Goal: Information Seeking & Learning: Learn about a topic

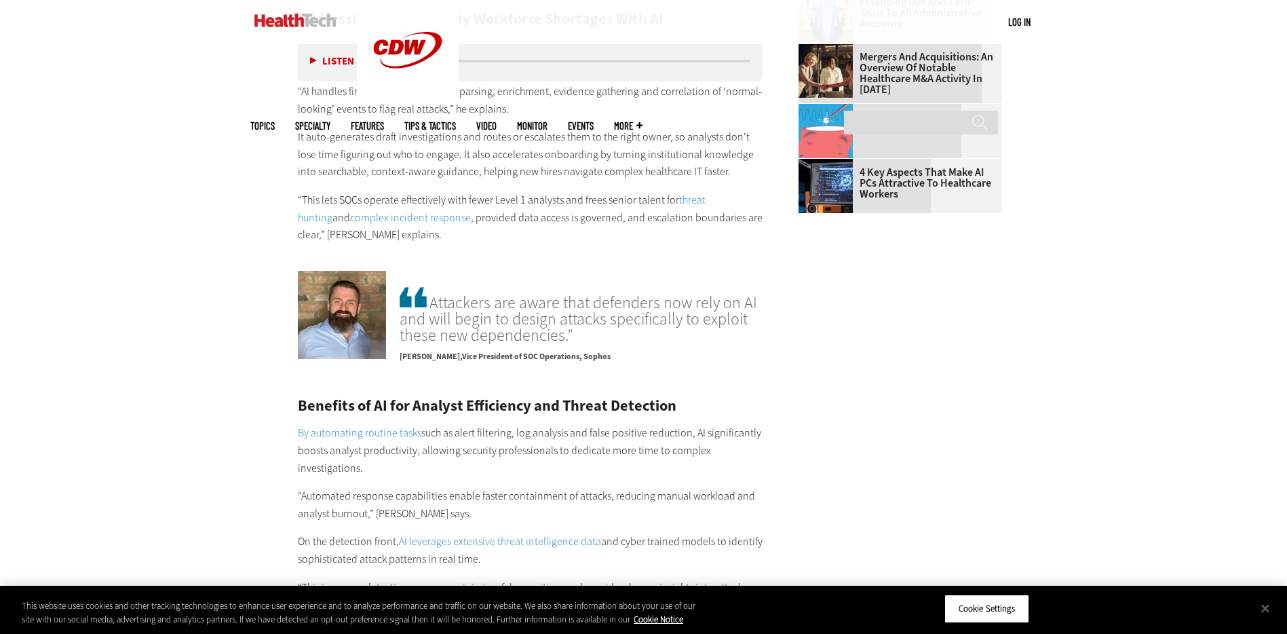
scroll to position [2056, 0]
drag, startPoint x: 578, startPoint y: 318, endPoint x: 433, endPoint y: 295, distance: 147.1
click at [433, 295] on span "Attackers are aware that defenders now rely on AI and will begin to design atta…" at bounding box center [581, 315] width 363 height 59
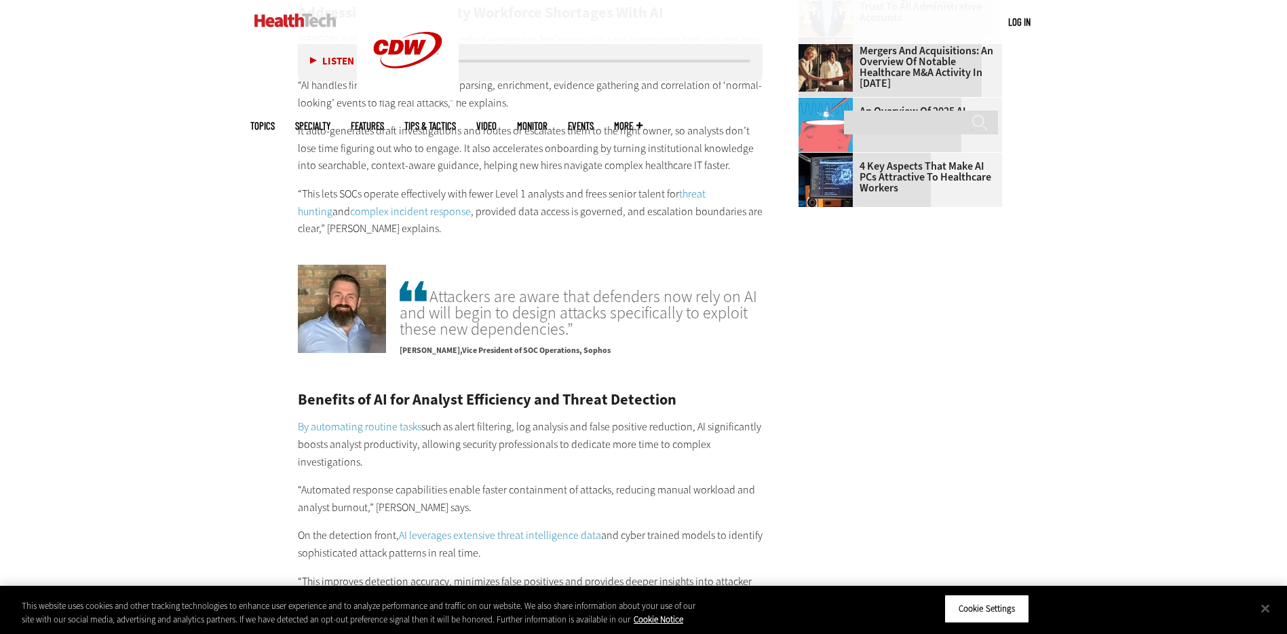
scroll to position [2064, 0]
copy span "will begin to design attacks specifically to exploit these new dependencies.”"
click at [593, 305] on span "Attackers are aware that defenders now rely on AI and will begin to design atta…" at bounding box center [581, 307] width 363 height 59
drag, startPoint x: 432, startPoint y: 278, endPoint x: 601, endPoint y: 328, distance: 176.5
click at [601, 328] on div "Attackers are aware that defenders now rely on AI and will begin to design atta…" at bounding box center [581, 321] width 363 height 87
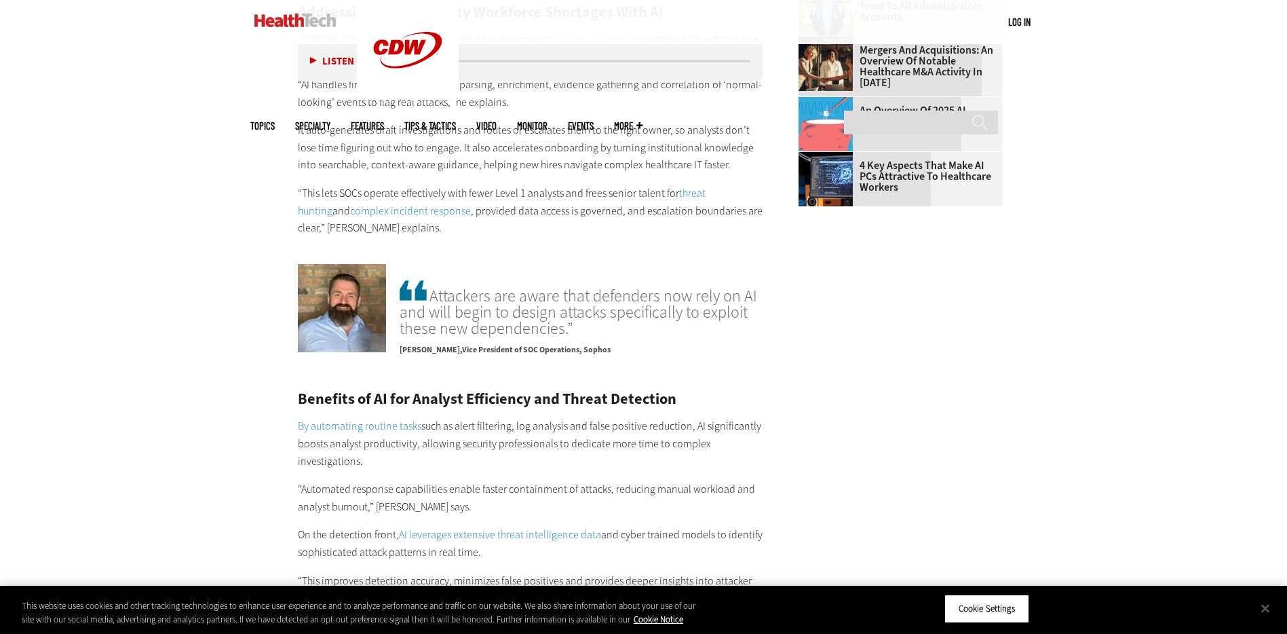
scroll to position [2065, 0]
copy div "Attackers are aware that defenders now rely on AI and will begin to design atta…"
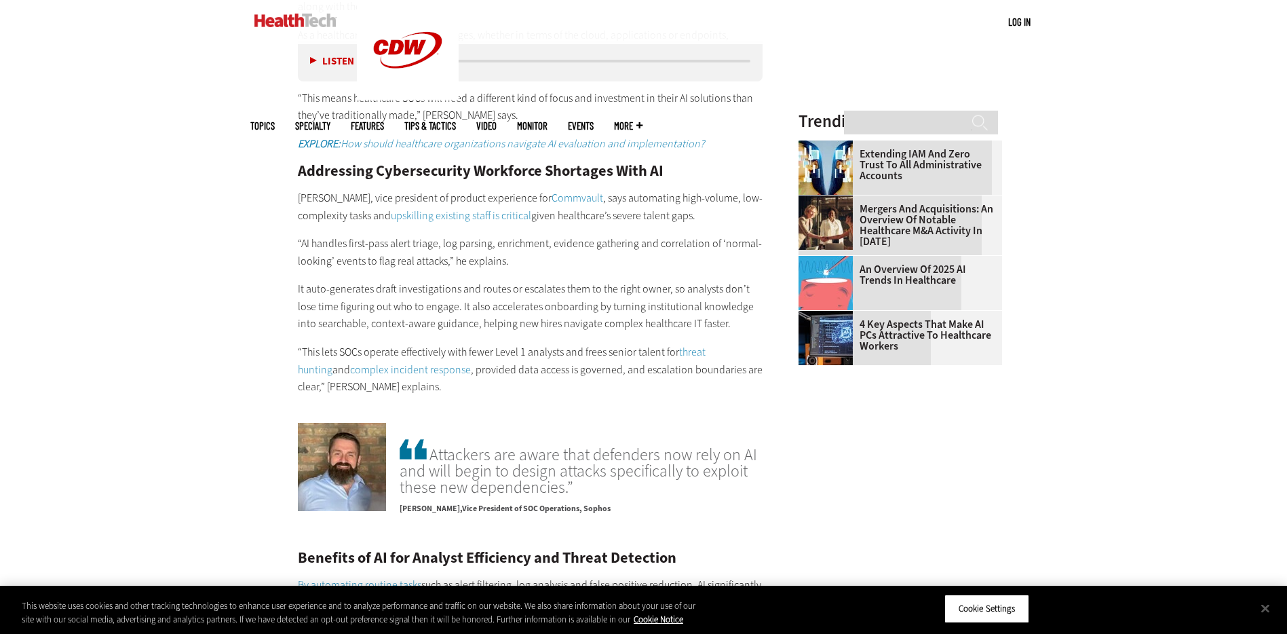
scroll to position [1905, 0]
click at [385, 234] on p "“AI handles first-pass alert triage, log parsing, enrichment, evidence gatherin…" at bounding box center [531, 251] width 466 height 35
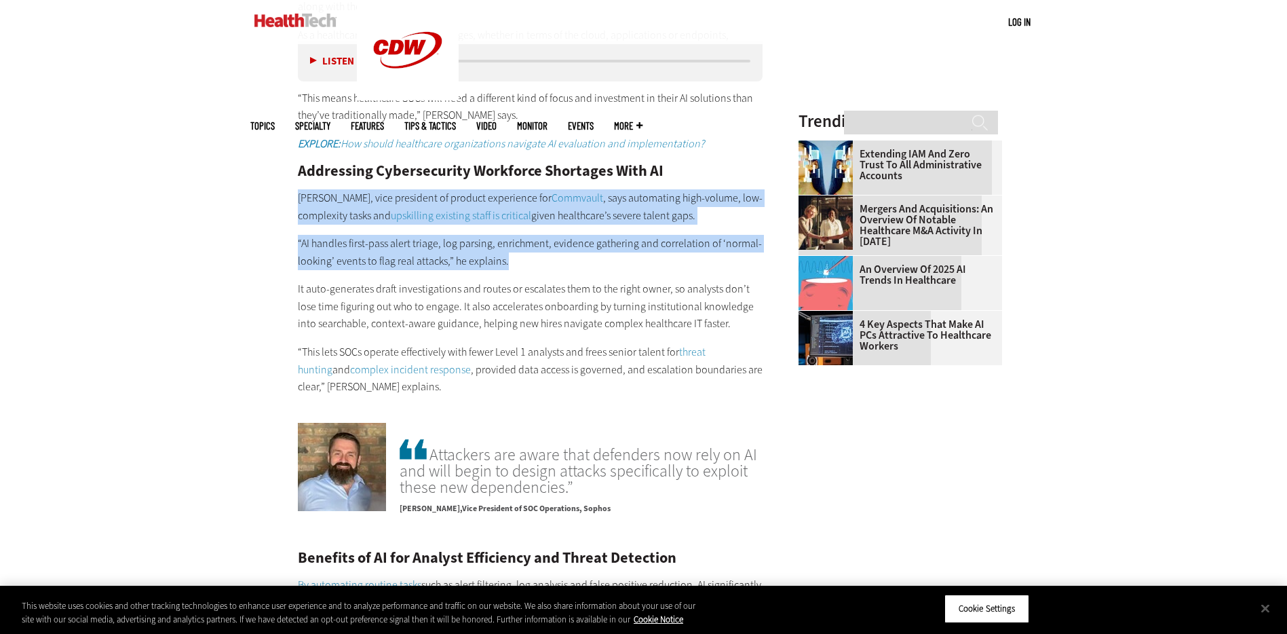
drag, startPoint x: 523, startPoint y: 246, endPoint x: 297, endPoint y: 182, distance: 235.7
click at [297, 182] on article "[DATE] Twitter Facebook LinkedIn Reddit Flipboard Email Security Security, AI a…" at bounding box center [517, 299] width 493 height 3169
copy div "[PERSON_NAME], vice president of product experience for Commvault , says automa…"
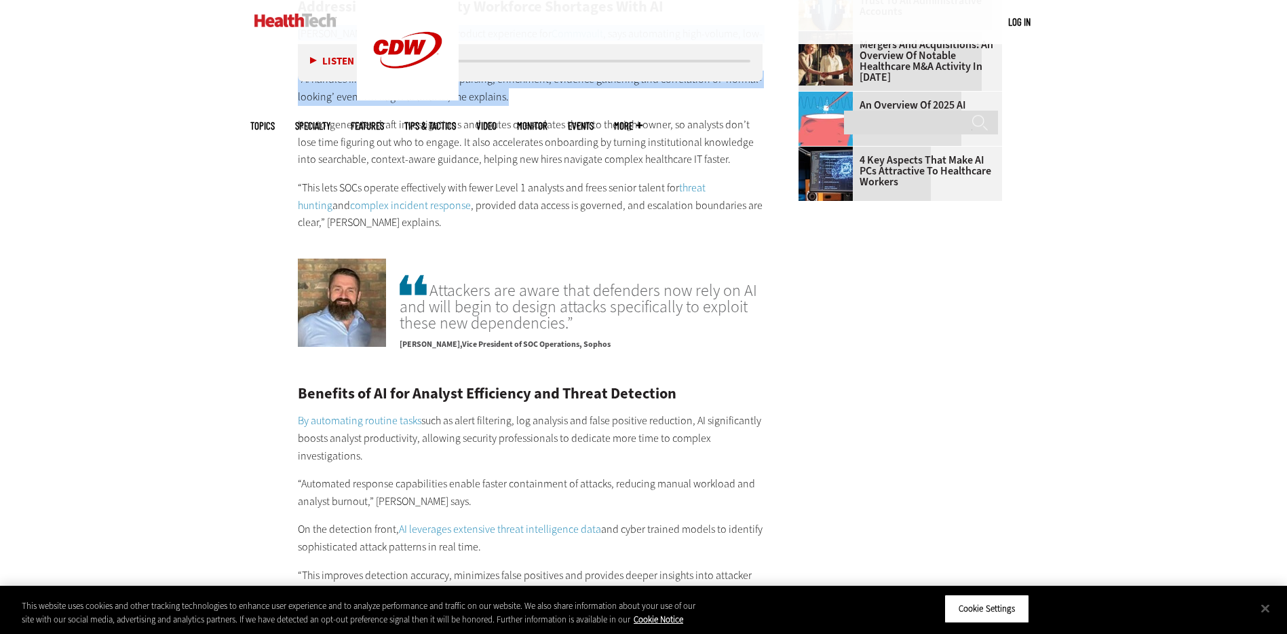
scroll to position [2071, 0]
drag, startPoint x: 307, startPoint y: 175, endPoint x: 292, endPoint y: 174, distance: 14.9
click at [307, 178] on p "“This lets SOCs operate effectively with fewer Level 1 analysts and frees senio…" at bounding box center [531, 204] width 466 height 52
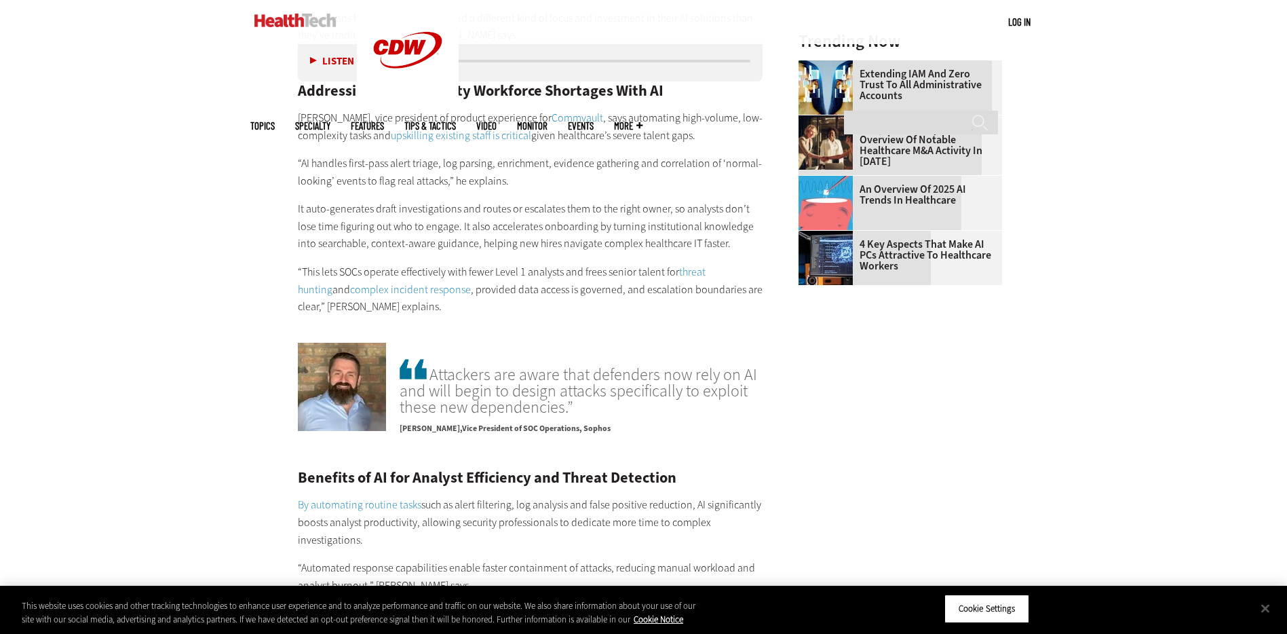
scroll to position [1988, 0]
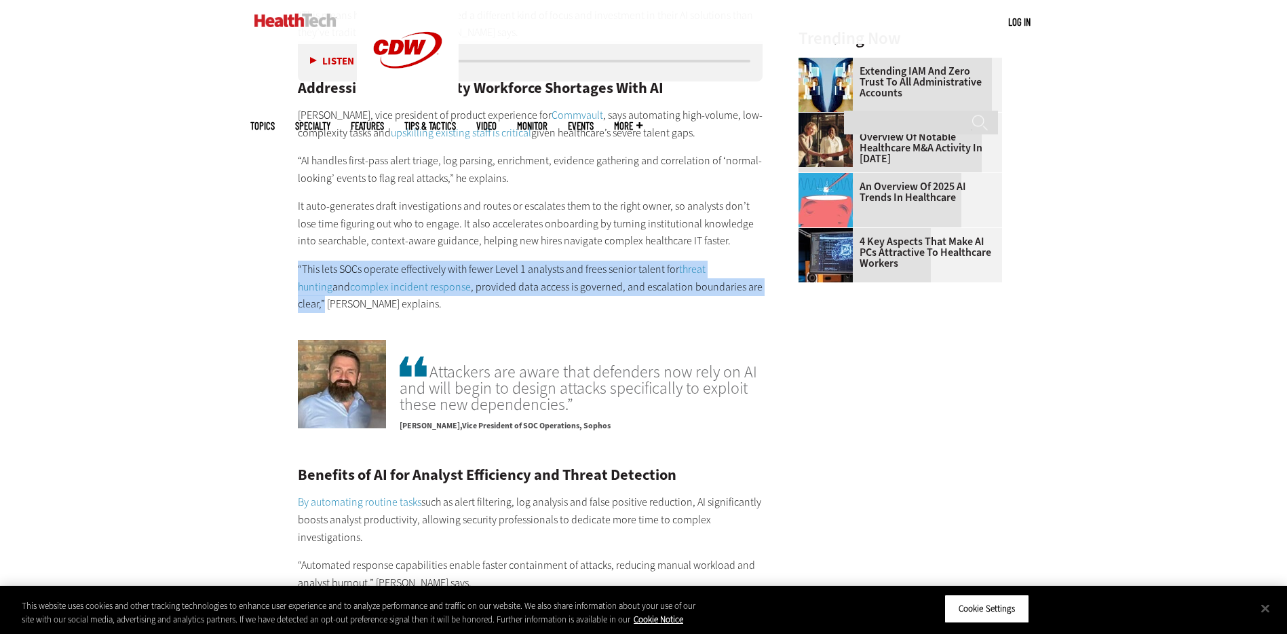
drag, startPoint x: 720, startPoint y: 269, endPoint x: 297, endPoint y: 258, distance: 423.0
click at [298, 261] on p "“This lets SOCs operate effectively with fewer Level 1 analysts and frees senio…" at bounding box center [531, 287] width 466 height 52
copy p "“This lets SOCs operate effectively with fewer Level 1 analysts and frees senio…"
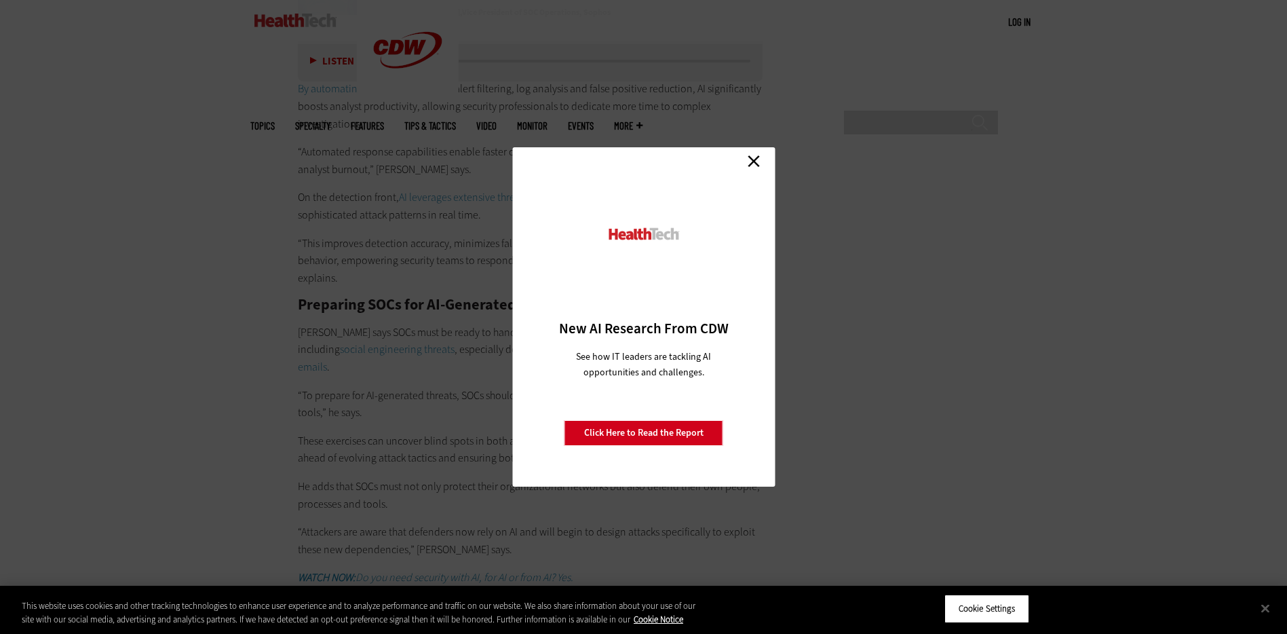
scroll to position [2404, 0]
click at [756, 162] on link "Close" at bounding box center [754, 161] width 20 height 20
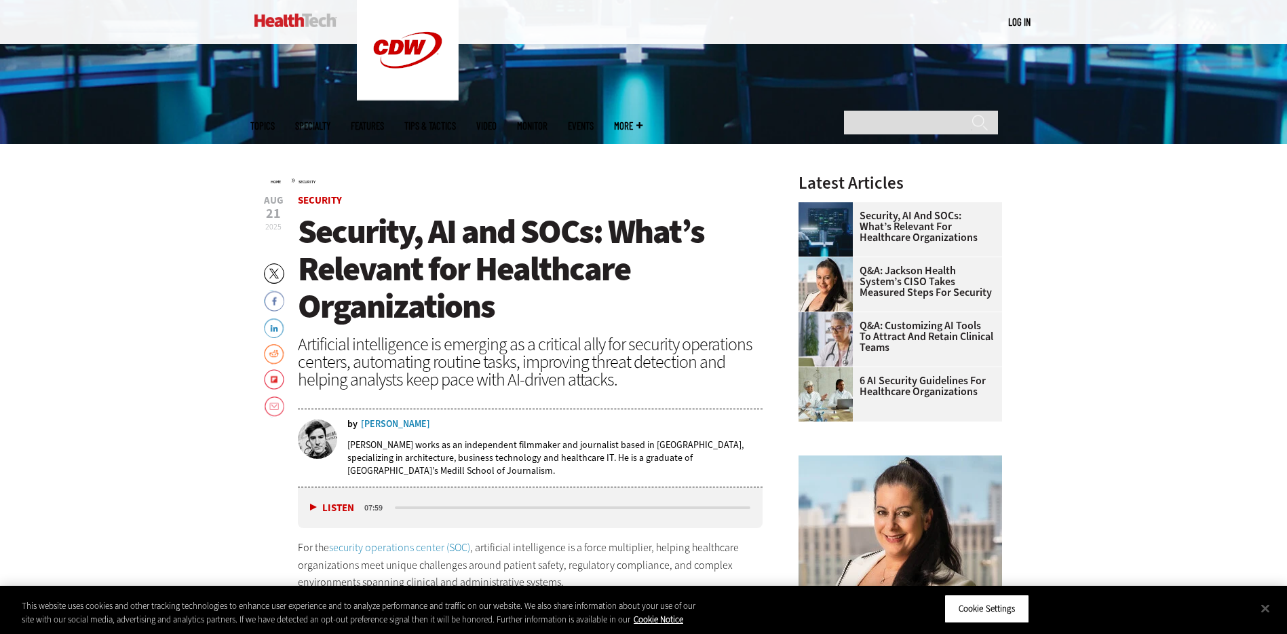
scroll to position [431, 0]
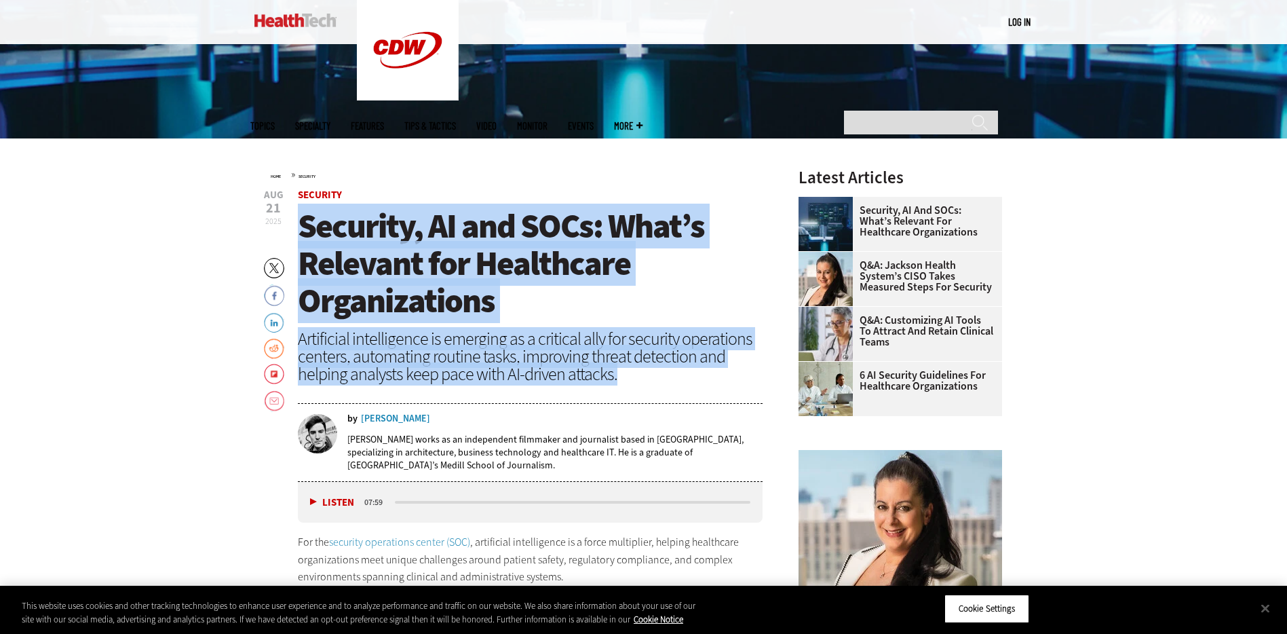
drag, startPoint x: 305, startPoint y: 225, endPoint x: 654, endPoint y: 378, distance: 380.8
click at [655, 378] on header "[DATE] Twitter Facebook LinkedIn Reddit Flipboard Email Security Security, AI a…" at bounding box center [531, 336] width 466 height 292
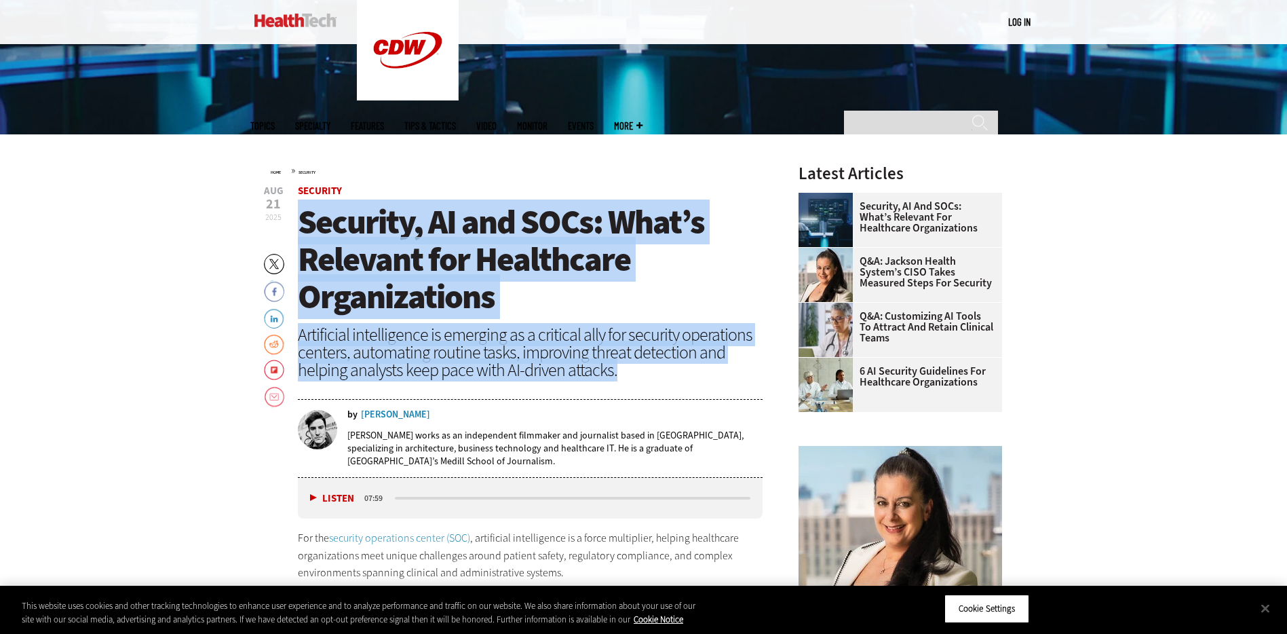
copy header "Security, AI and SOCs: What’s Relevant for Healthcare Organizations Artificial …"
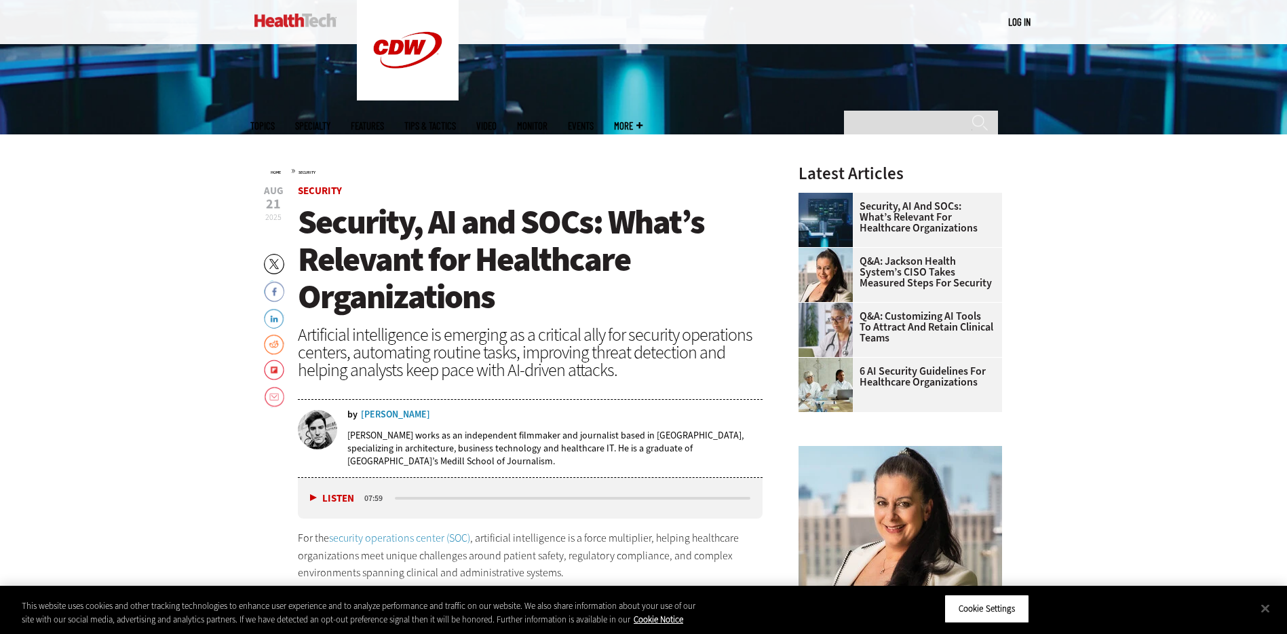
click at [534, 411] on div "by [PERSON_NAME]" at bounding box center [555, 415] width 416 height 10
drag, startPoint x: 425, startPoint y: 418, endPoint x: 394, endPoint y: 415, distance: 31.3
click at [394, 415] on div "by [PERSON_NAME]" at bounding box center [555, 415] width 416 height 10
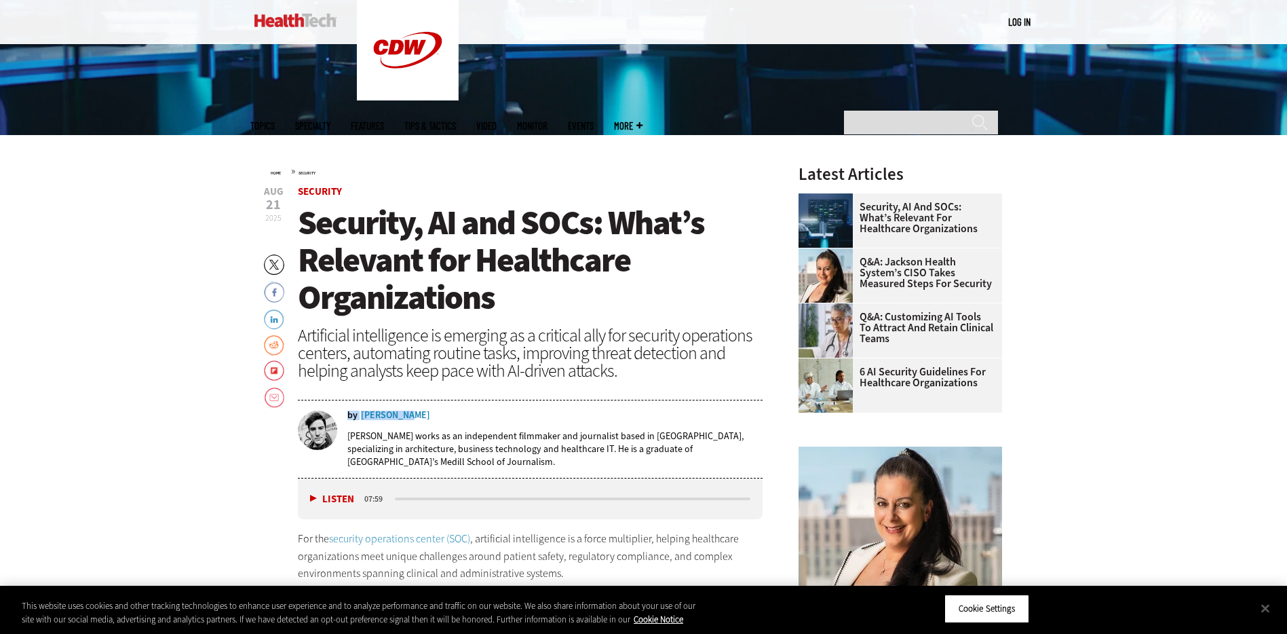
drag, startPoint x: 414, startPoint y: 415, endPoint x: 407, endPoint y: 415, distance: 7.5
click at [407, 415] on div "by [PERSON_NAME]" at bounding box center [555, 416] width 416 height 10
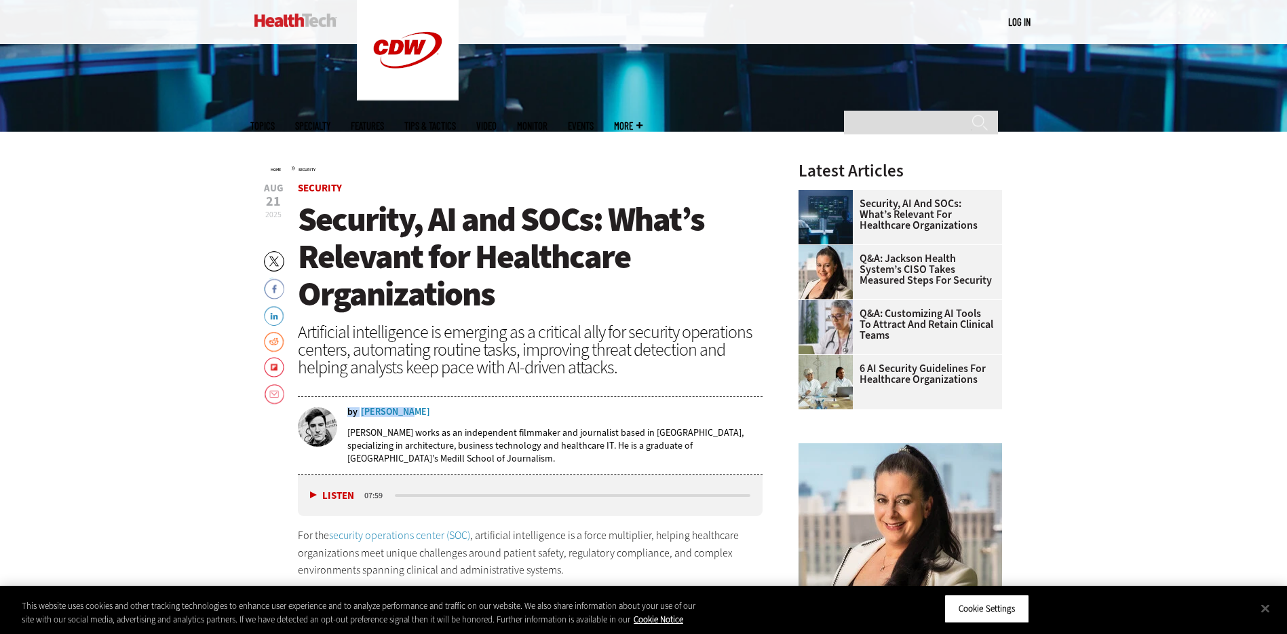
scroll to position [438, 0]
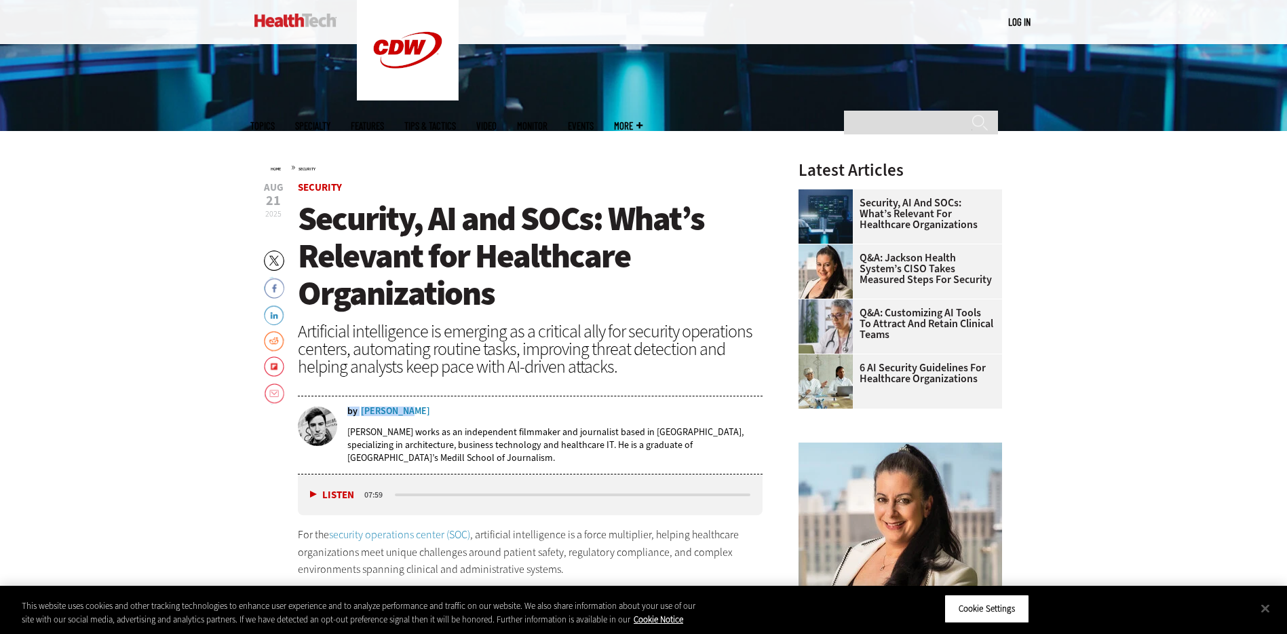
copy div "by [PERSON_NAME]"
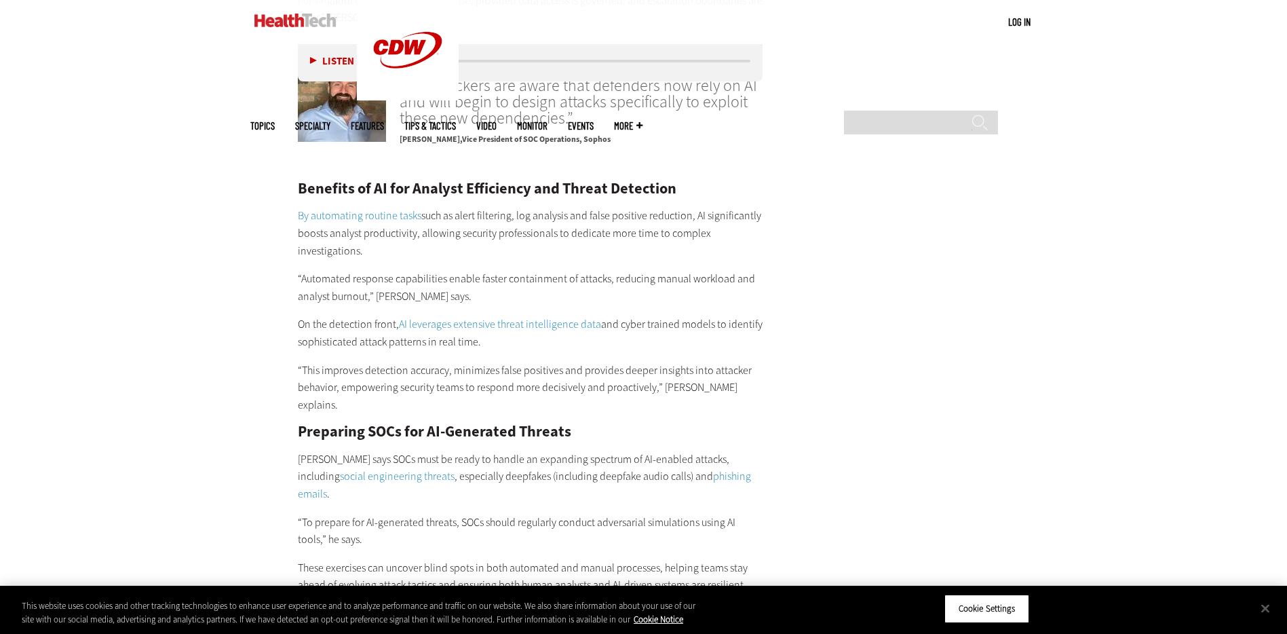
scroll to position [2282, 0]
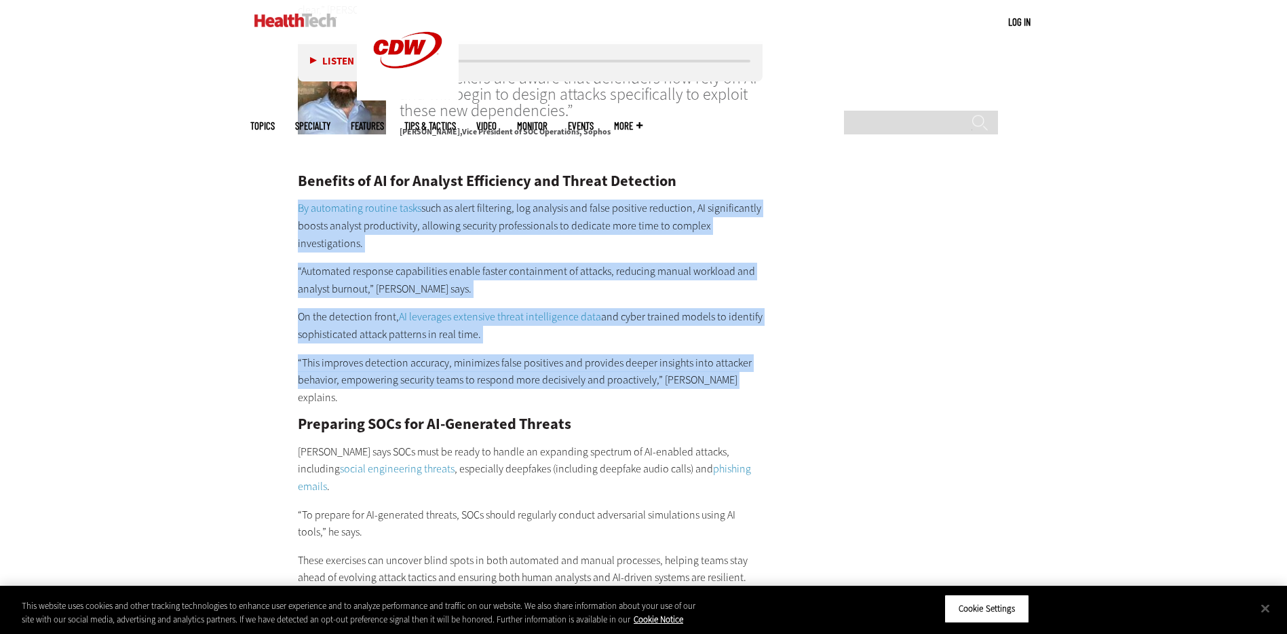
drag, startPoint x: 743, startPoint y: 363, endPoint x: 297, endPoint y: 193, distance: 477.9
click at [298, 193] on div "Benefits of AI for Analyst Efficiency and Threat Detection By automating routin…" at bounding box center [531, 576] width 466 height 804
copy div "By automating routine tasks such as alert filtering, log analysis and false pos…"
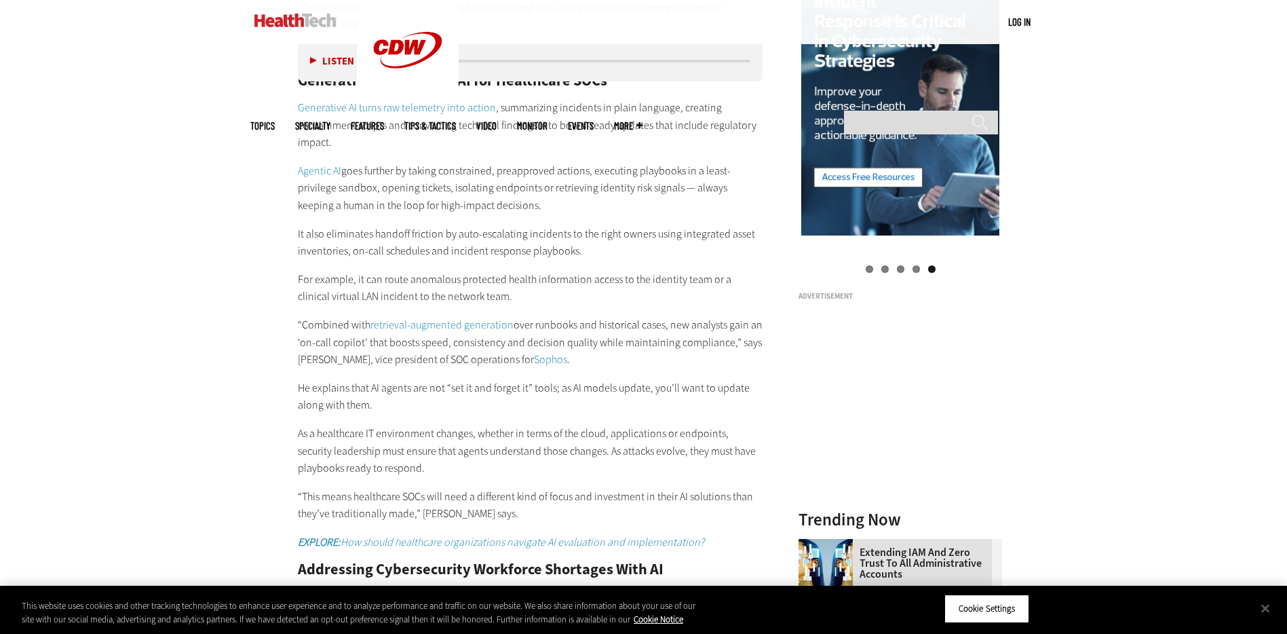
scroll to position [1507, 0]
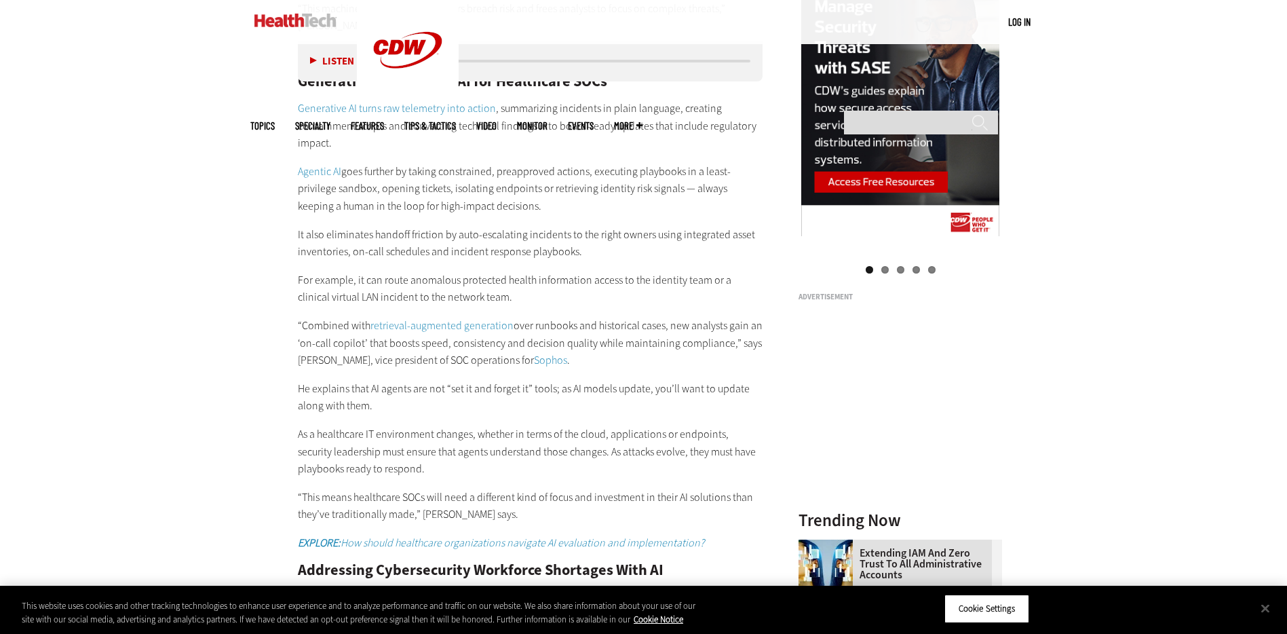
click at [527, 317] on p "“Combined with retrieval-augmented generation over runbooks and historical case…" at bounding box center [531, 343] width 466 height 52
drag, startPoint x: 68, startPoint y: 143, endPoint x: 77, endPoint y: 143, distance: 9.5
click at [68, 143] on div "Become an Insider Sign up [DATE] to receive premium content! Sign Up MENU Log i…" at bounding box center [643, 598] width 1287 height 4210
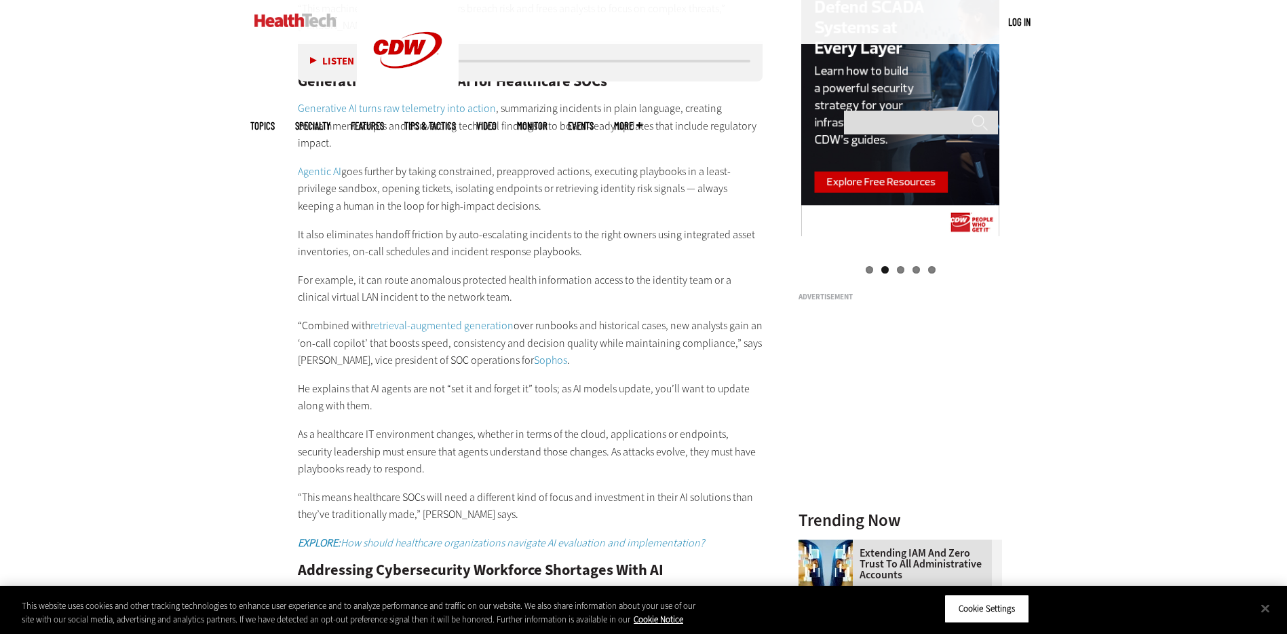
click at [107, 146] on div "Become an Insider Sign up [DATE] to receive premium content! Sign Up MENU Log i…" at bounding box center [643, 598] width 1287 height 4210
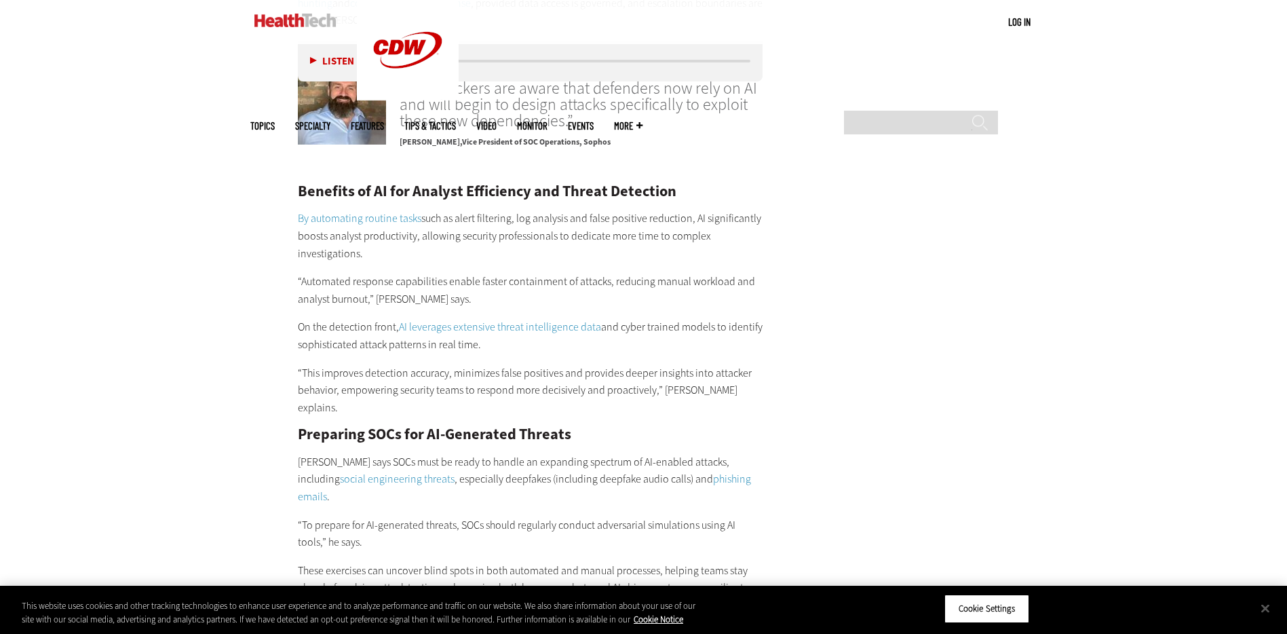
scroll to position [2282, 0]
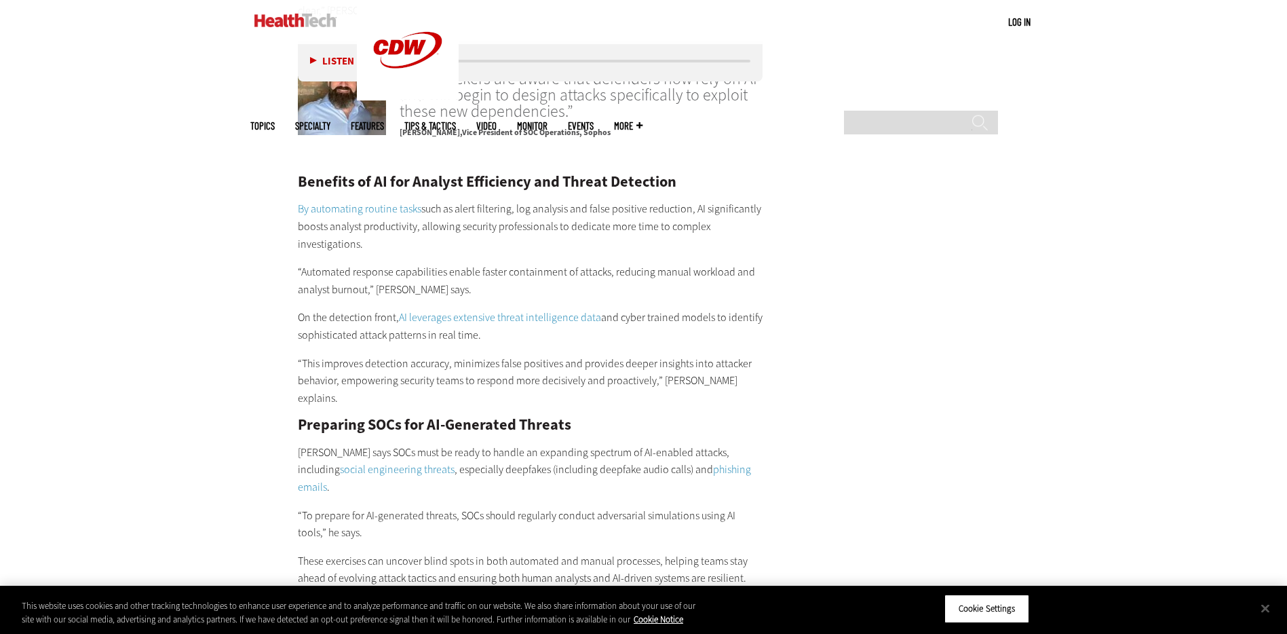
click at [377, 270] on p "“Automated response capabilities enable faster containment of attacks, reducing…" at bounding box center [531, 280] width 466 height 35
drag, startPoint x: 377, startPoint y: 272, endPoint x: 398, endPoint y: 273, distance: 21.0
click at [398, 273] on p "“Automated response capabilities enable faster containment of attacks, reducing…" at bounding box center [531, 280] width 466 height 35
copy p "Khan"
click at [584, 216] on p "By automating routine tasks such as alert filtering, log analysis and false pos…" at bounding box center [531, 226] width 466 height 52
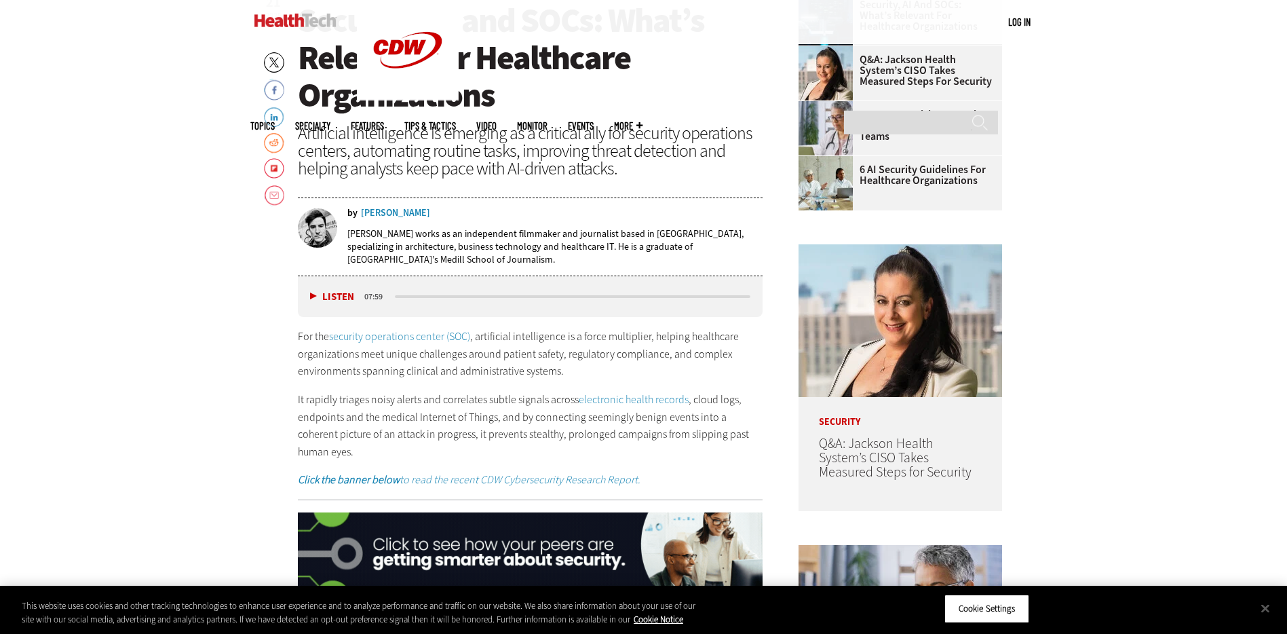
scroll to position [499, 0]
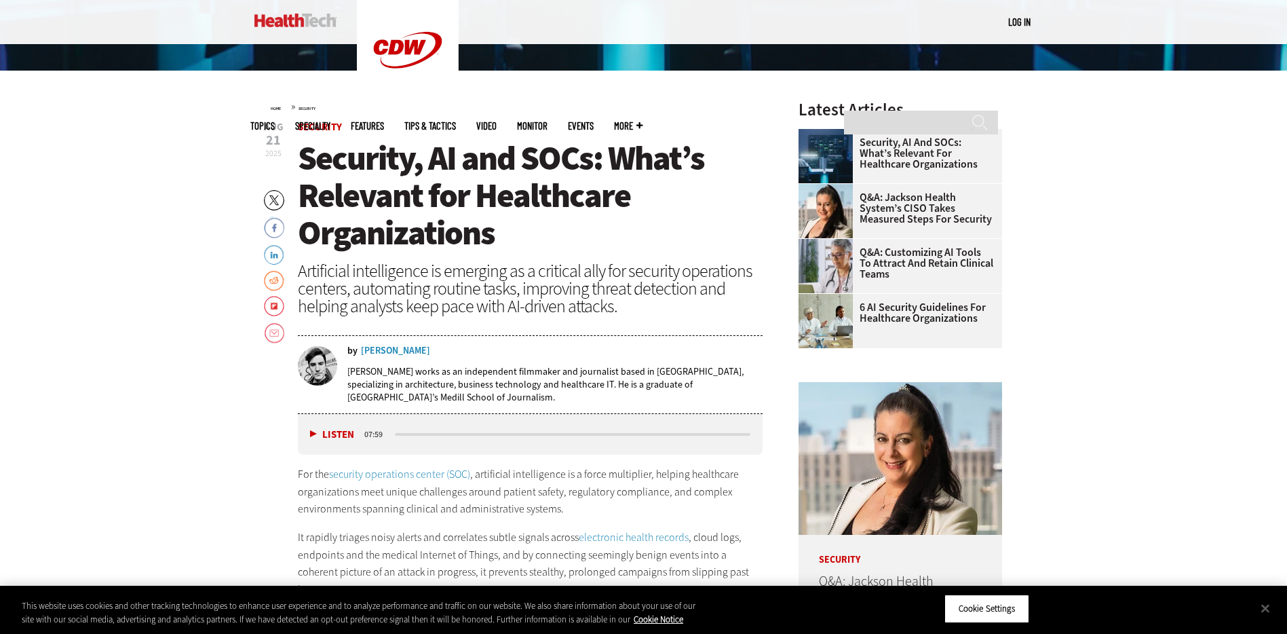
scroll to position [499, 0]
click at [947, 599] on button "Cookie Settings" at bounding box center [987, 608] width 85 height 29
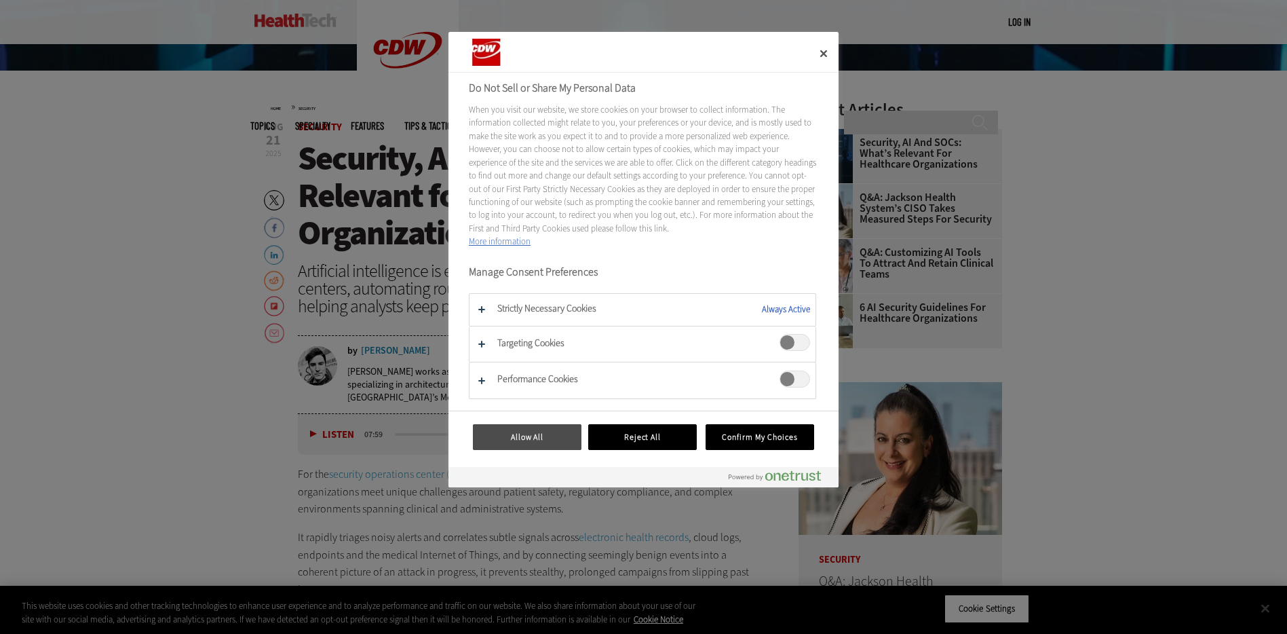
click at [555, 432] on button "Allow All" at bounding box center [527, 437] width 109 height 26
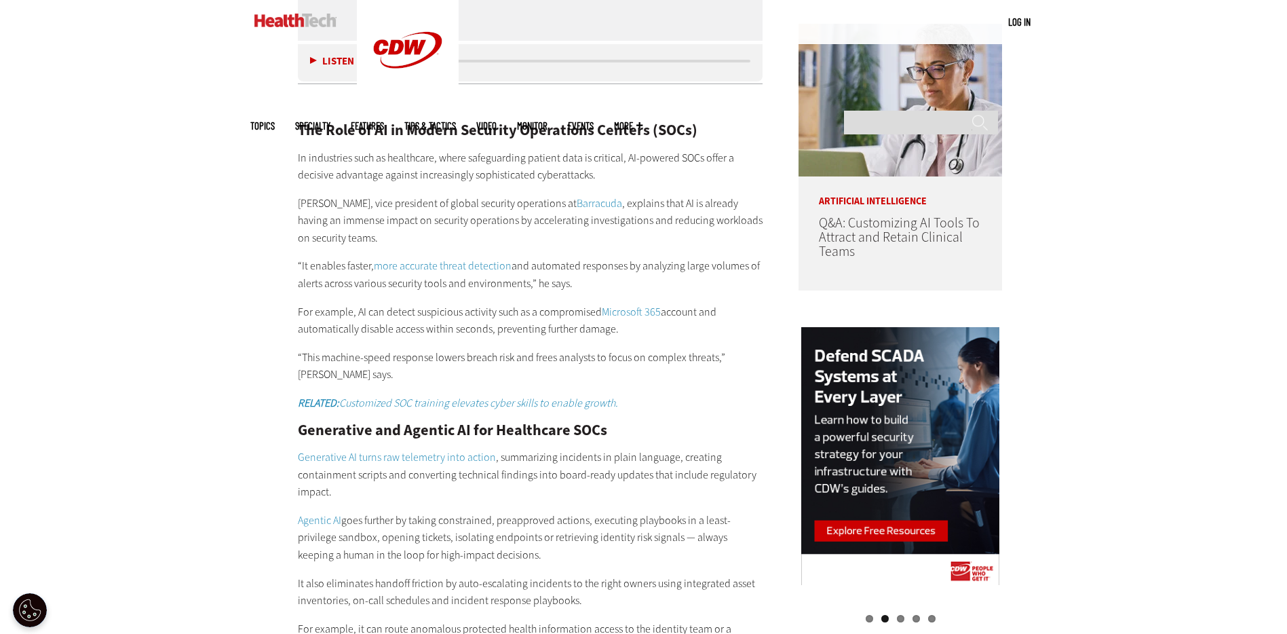
scroll to position [1160, 0]
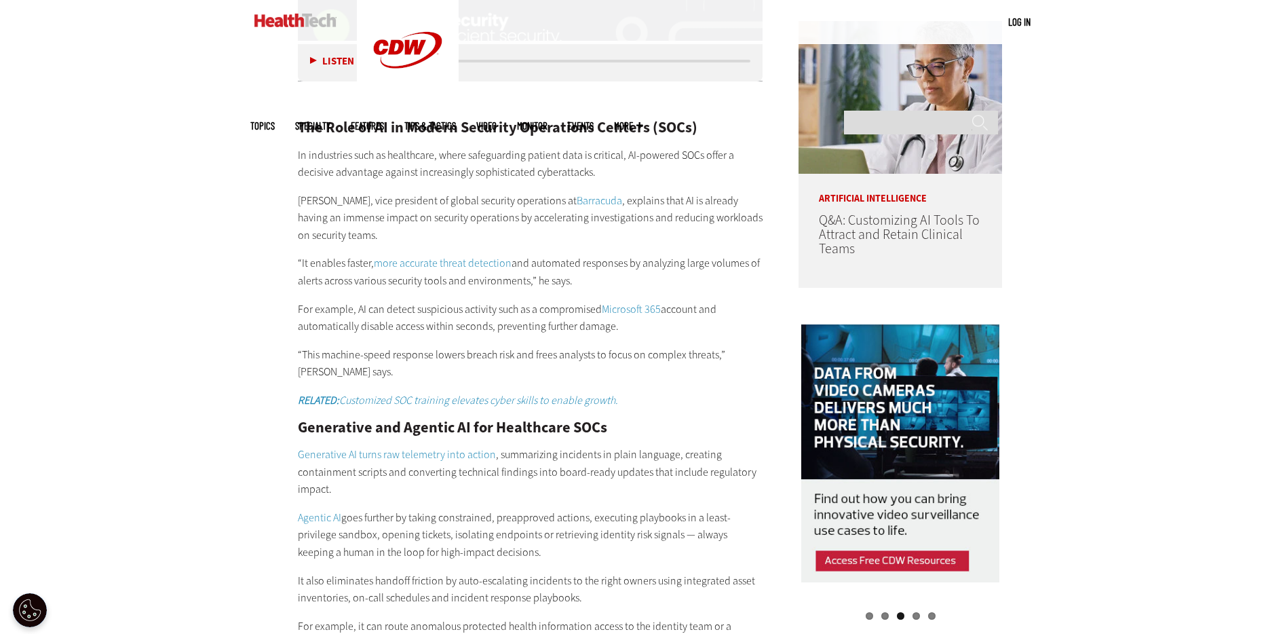
click at [339, 202] on p "[PERSON_NAME], vice president of global security operations at [GEOGRAPHIC_DATA…" at bounding box center [531, 218] width 466 height 52
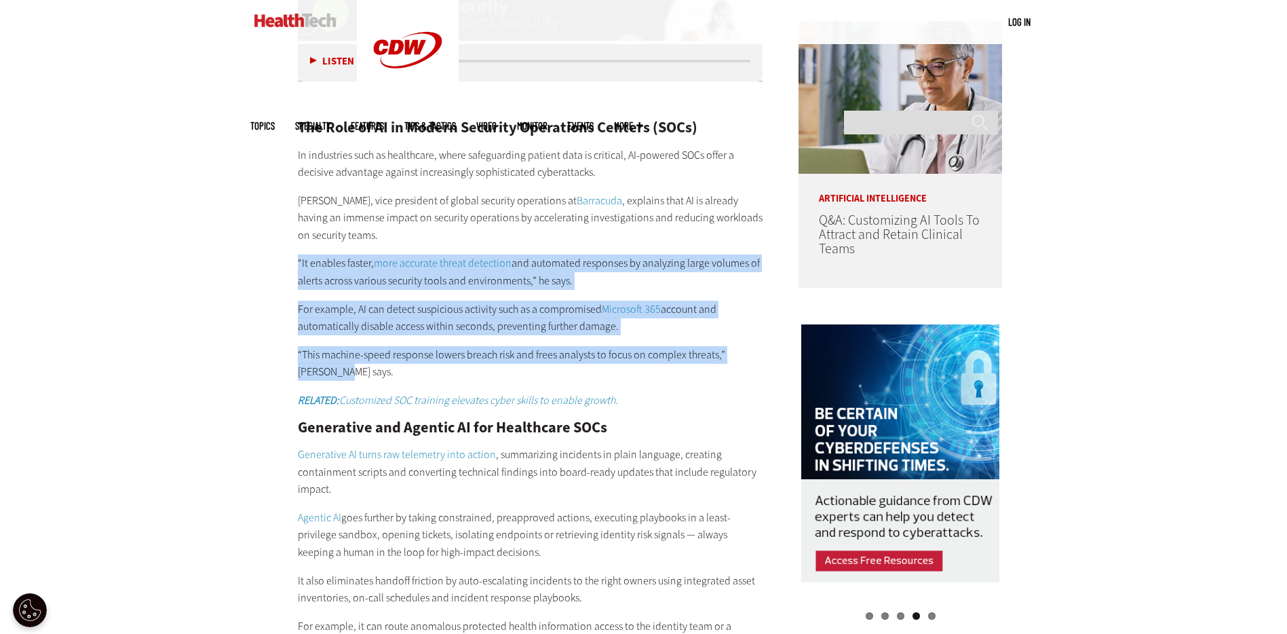
drag, startPoint x: 298, startPoint y: 245, endPoint x: 337, endPoint y: 350, distance: 112.3
click at [337, 350] on div "The Role of AI in Modern Security Operations Centers (SOCs) In industries such …" at bounding box center [531, 616] width 466 height 1049
copy div "“It enables faster, more accurate threat detection and automated responses by a…"
click at [552, 301] on p "For example, AI can detect suspicious activity such as a compromised Microsoft …" at bounding box center [531, 318] width 466 height 35
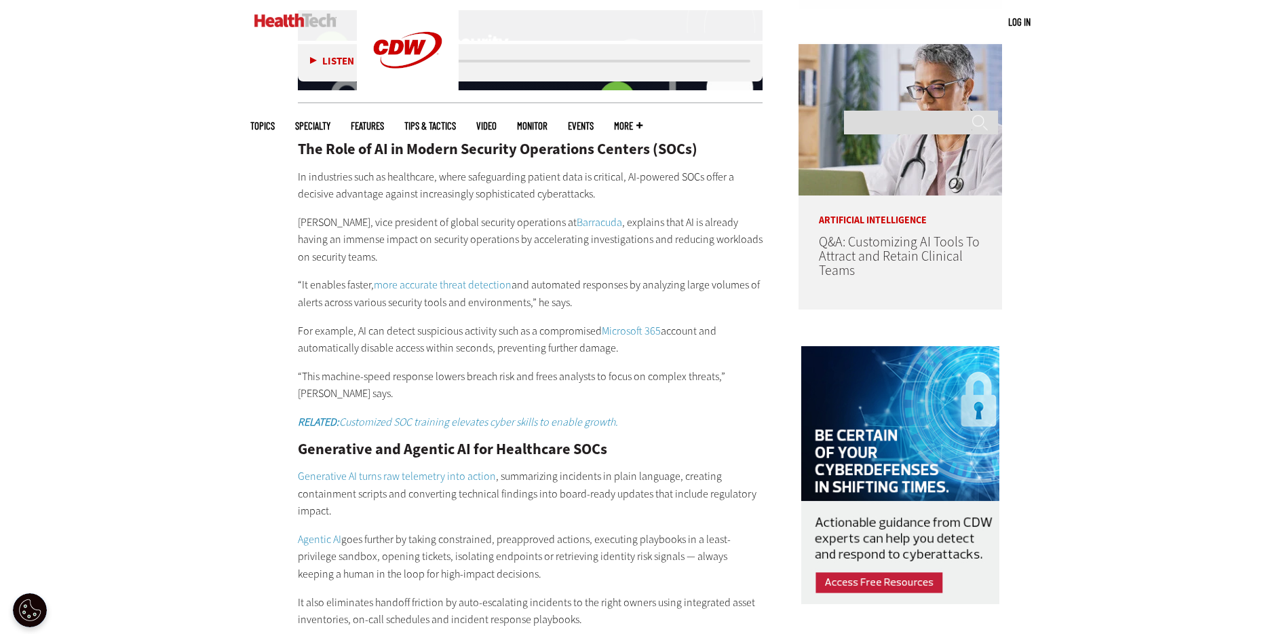
scroll to position [1127, 0]
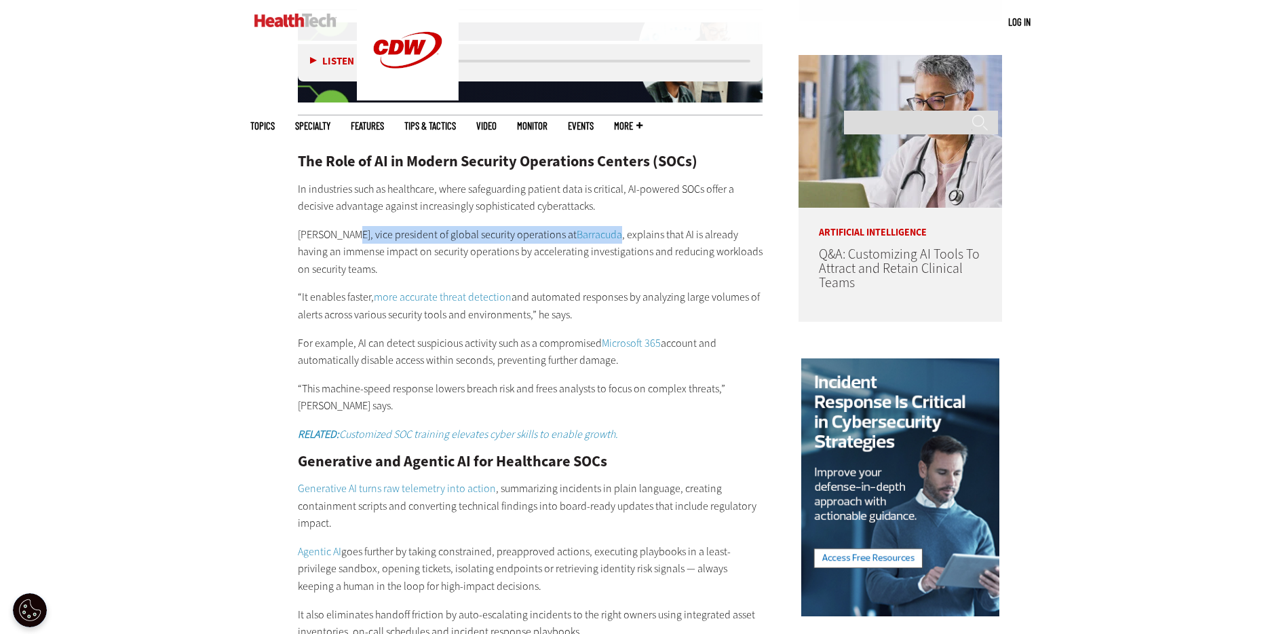
drag, startPoint x: 354, startPoint y: 217, endPoint x: 601, endPoint y: 218, distance: 246.4
click at [599, 226] on p "Adam Khan, vice president of global security operations at Barracuda , explains…" at bounding box center [531, 252] width 466 height 52
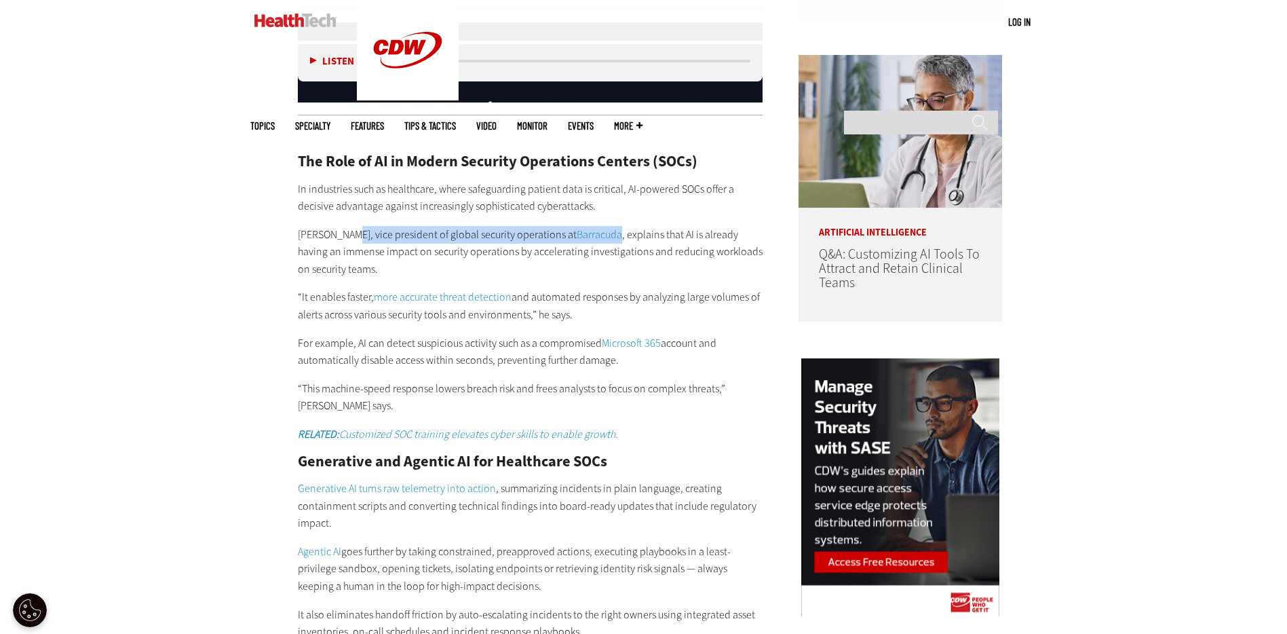
copy p "vice president of global security operations at Barracuda"
